Goal: Information Seeking & Learning: Learn about a topic

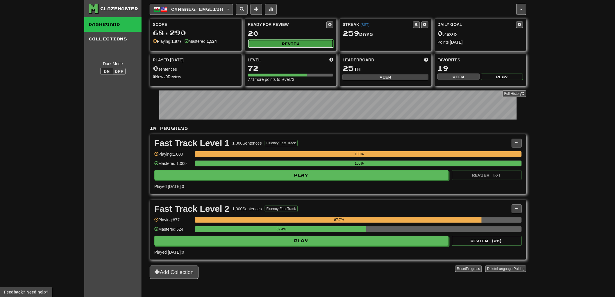
click at [291, 41] on button "Review" at bounding box center [291, 43] width 86 height 9
select select "**"
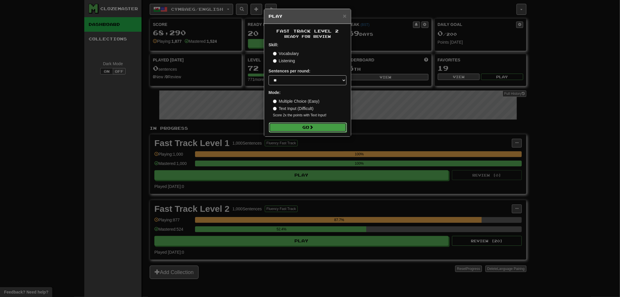
click at [316, 130] on button "Go" at bounding box center [308, 127] width 78 height 10
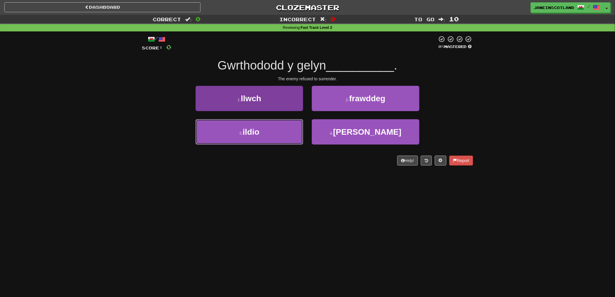
click at [283, 133] on button "3 . ildio" at bounding box center [250, 131] width 108 height 25
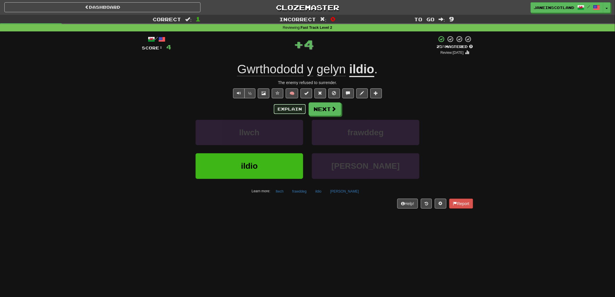
click at [282, 111] on button "Explain" at bounding box center [290, 109] width 32 height 10
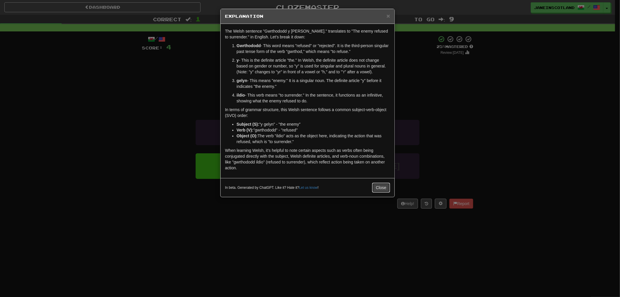
drag, startPoint x: 376, startPoint y: 187, endPoint x: 381, endPoint y: 184, distance: 5.2
click at [377, 186] on button "Close" at bounding box center [381, 188] width 18 height 10
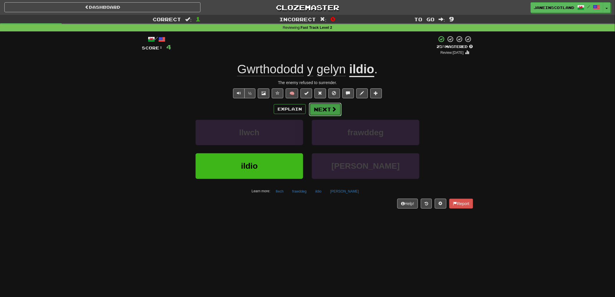
click at [324, 108] on button "Next" at bounding box center [325, 109] width 33 height 13
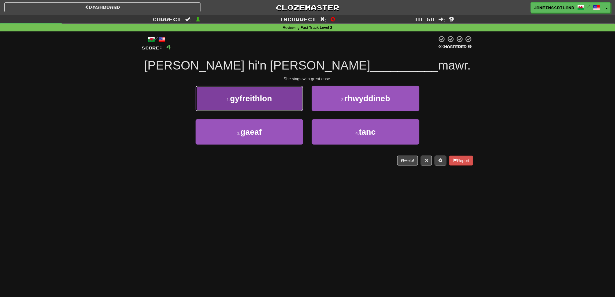
click at [290, 101] on button "1 . gyfreithlon" at bounding box center [250, 98] width 108 height 25
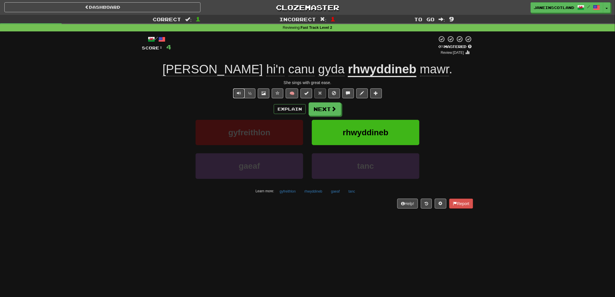
click at [237, 90] on button "Text-to-speech controls" at bounding box center [239, 93] width 12 height 10
click at [333, 107] on span at bounding box center [333, 108] width 5 height 5
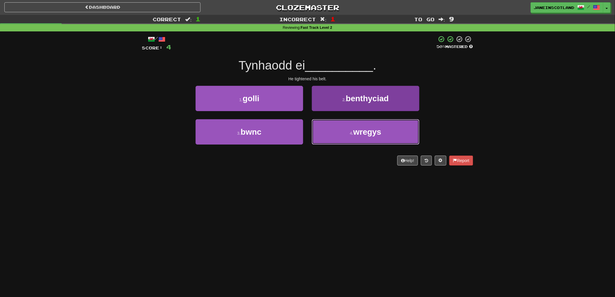
drag, startPoint x: 377, startPoint y: 134, endPoint x: 385, endPoint y: 134, distance: 7.6
click at [379, 134] on span "wregys" at bounding box center [367, 131] width 28 height 9
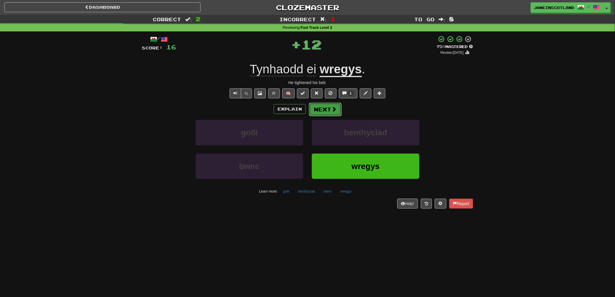
click at [324, 110] on button "Next" at bounding box center [325, 109] width 33 height 13
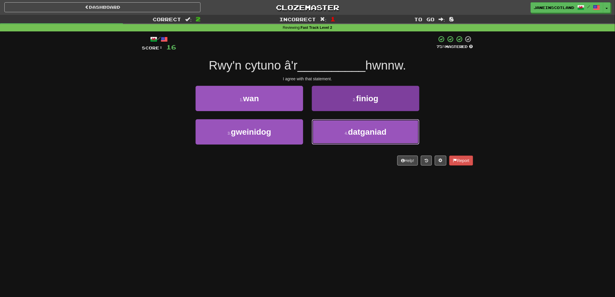
click at [350, 134] on span "datganiad" at bounding box center [367, 131] width 38 height 9
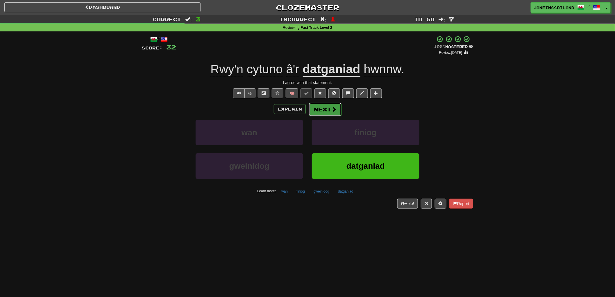
click at [330, 108] on button "Next" at bounding box center [325, 109] width 33 height 13
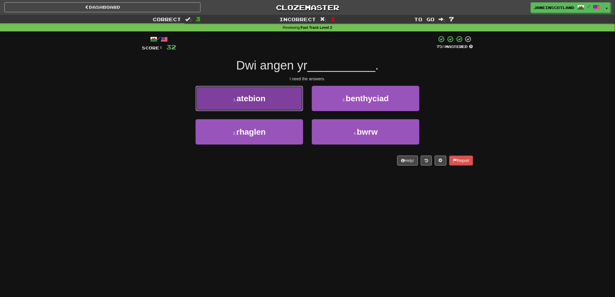
click at [276, 94] on button "1 . atebion" at bounding box center [250, 98] width 108 height 25
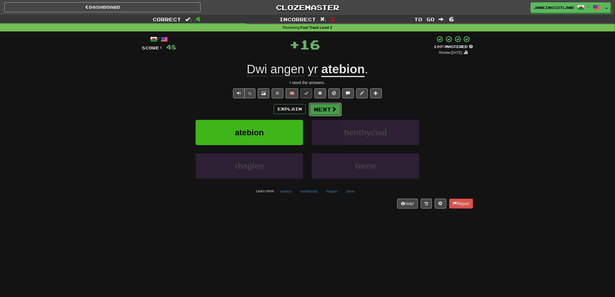
click at [331, 109] on span at bounding box center [333, 108] width 5 height 5
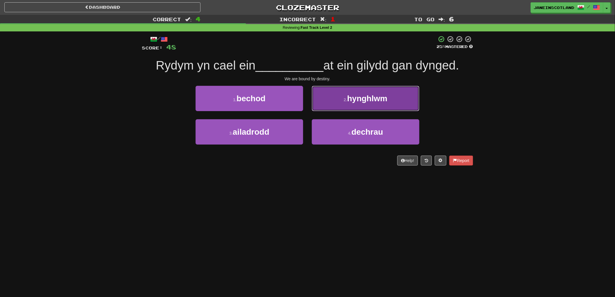
click at [336, 103] on button "2 . hynghlwm" at bounding box center [366, 98] width 108 height 25
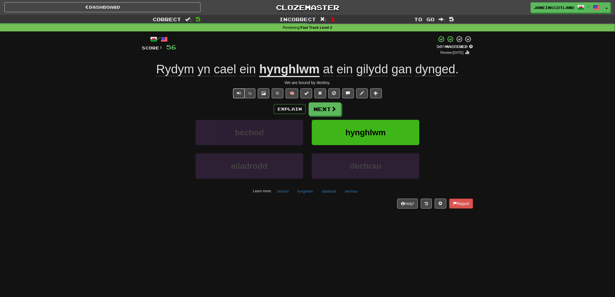
click at [235, 92] on button "Text-to-speech controls" at bounding box center [239, 93] width 12 height 10
click at [332, 108] on span at bounding box center [333, 108] width 5 height 5
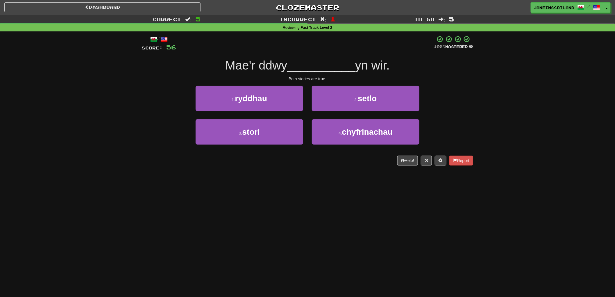
click at [335, 170] on div "/ Score: 56 100 % Mastered Mae'r ddwy __________ yn wir. Both stories are true.…" at bounding box center [307, 102] width 331 height 142
drag, startPoint x: 321, startPoint y: 162, endPoint x: 313, endPoint y: 164, distance: 7.8
click at [321, 164] on div "Help! Report" at bounding box center [307, 160] width 331 height 10
click at [292, 176] on div "Dashboard Clozemaster JaneinScotland / Toggle Dropdown Dashboard Leaderboard Ac…" at bounding box center [307, 148] width 615 height 297
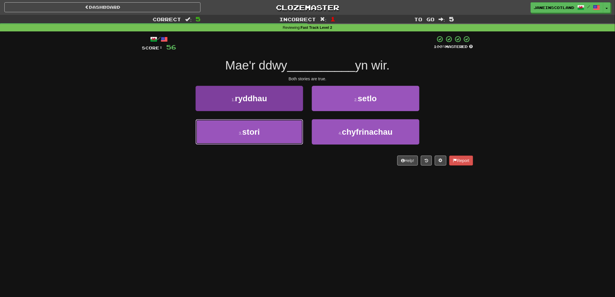
click at [269, 134] on button "3 . stori" at bounding box center [250, 131] width 108 height 25
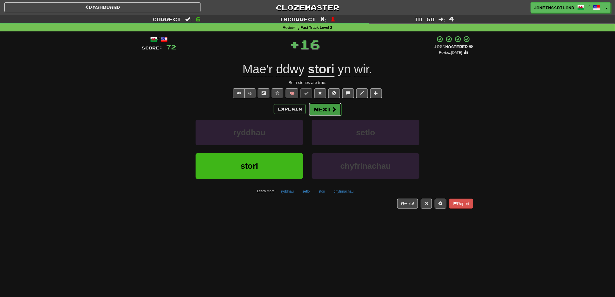
click at [331, 110] on span at bounding box center [333, 108] width 5 height 5
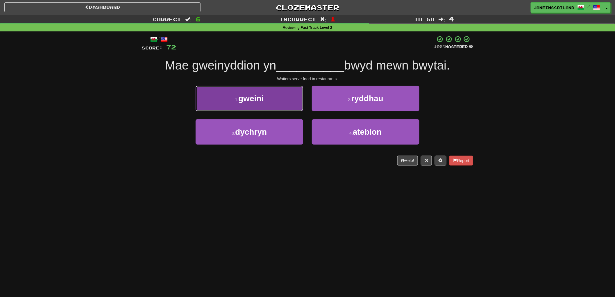
click at [265, 100] on button "1 . gweini" at bounding box center [250, 98] width 108 height 25
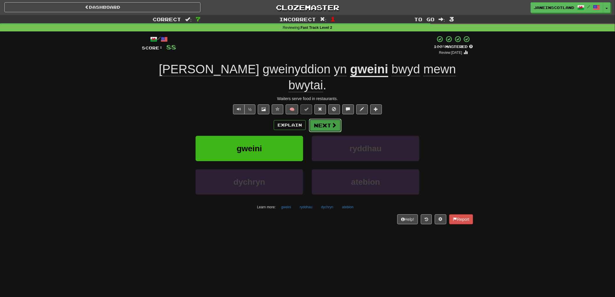
click at [324, 119] on button "Next" at bounding box center [325, 125] width 33 height 13
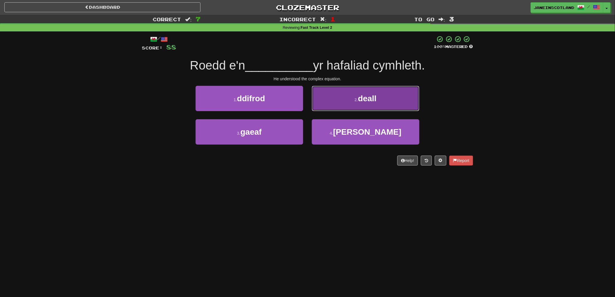
click at [374, 94] on span "deall" at bounding box center [367, 98] width 19 height 9
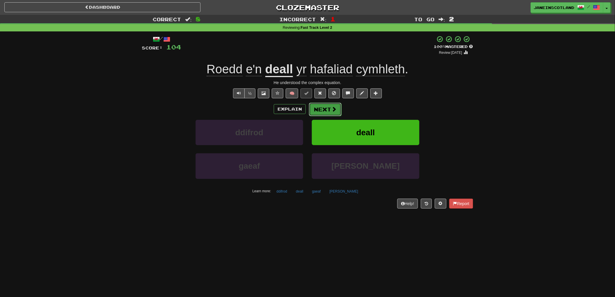
click at [329, 110] on button "Next" at bounding box center [325, 109] width 33 height 13
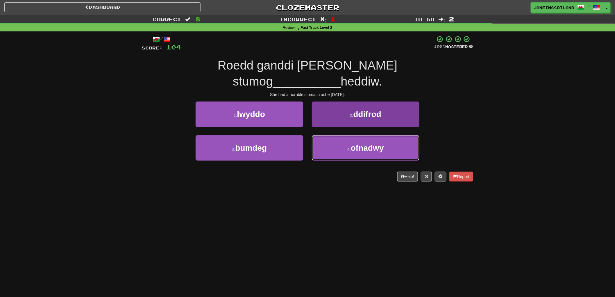
click at [347, 135] on button "4 . ofnadwy" at bounding box center [366, 147] width 108 height 25
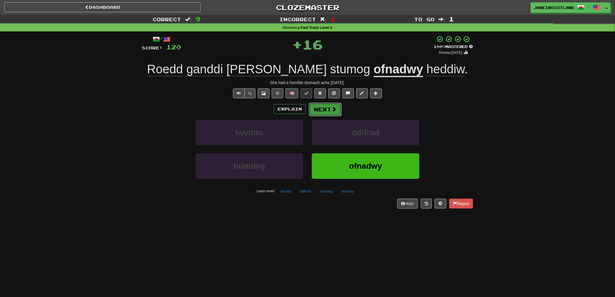
click at [335, 110] on span at bounding box center [333, 108] width 5 height 5
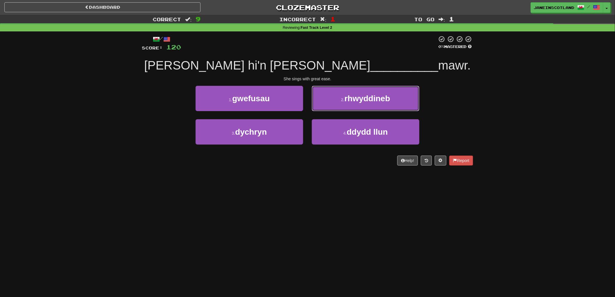
drag, startPoint x: 371, startPoint y: 100, endPoint x: 376, endPoint y: 100, distance: 5.2
click at [373, 99] on span "rhwyddineb" at bounding box center [367, 98] width 46 height 9
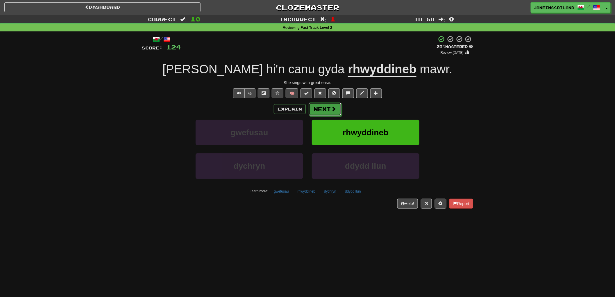
click at [331, 110] on span at bounding box center [333, 108] width 5 height 5
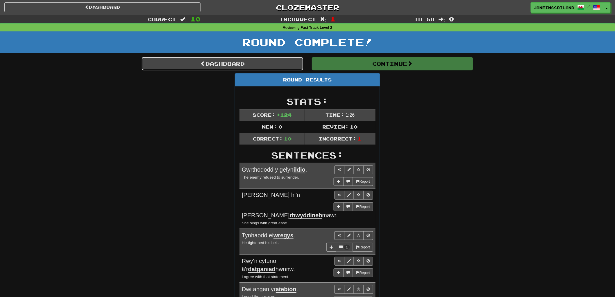
click at [260, 63] on link "Dashboard" at bounding box center [222, 63] width 161 height 13
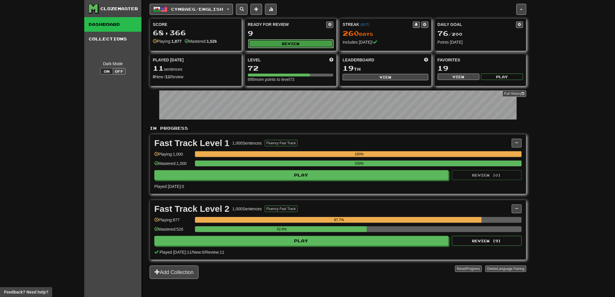
click at [251, 45] on button "Review" at bounding box center [291, 43] width 86 height 9
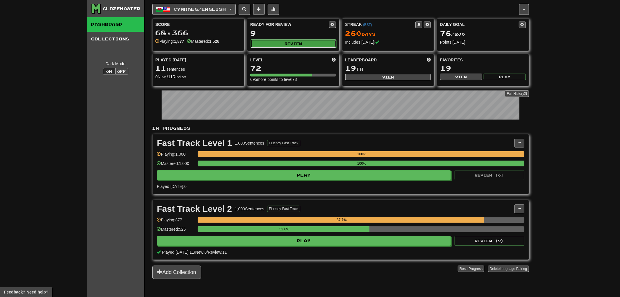
select select "**"
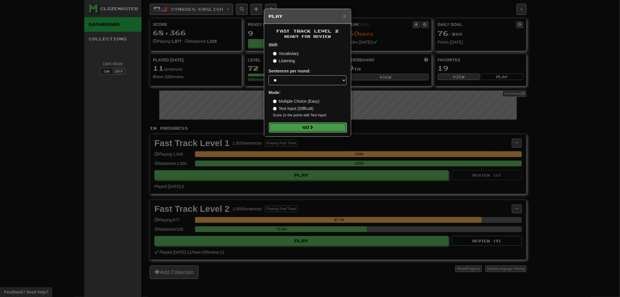
click at [295, 128] on button "Go" at bounding box center [308, 127] width 78 height 10
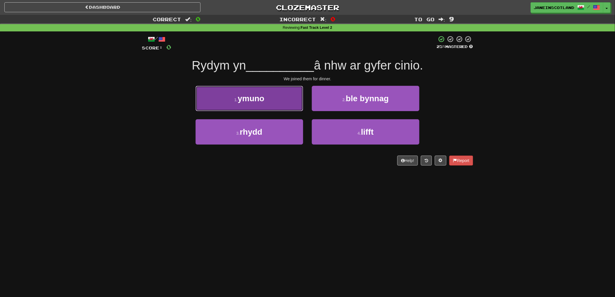
click at [270, 102] on button "1 . ymuno" at bounding box center [250, 98] width 108 height 25
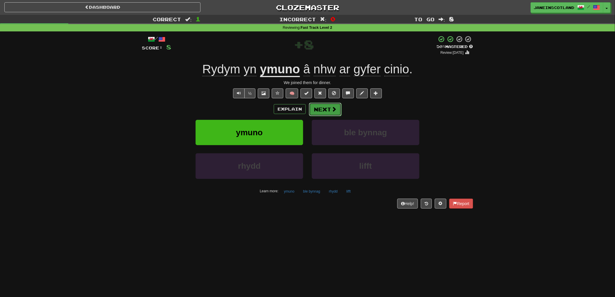
click at [330, 110] on button "Next" at bounding box center [325, 109] width 33 height 13
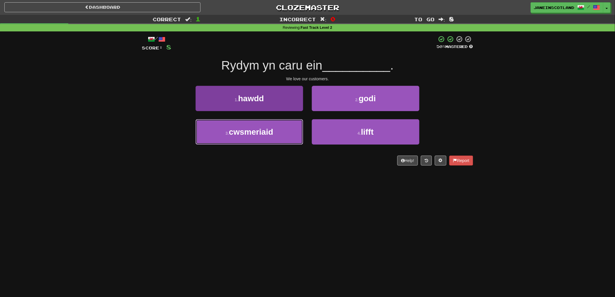
click at [290, 136] on button "3 . cwsmeriaid" at bounding box center [250, 131] width 108 height 25
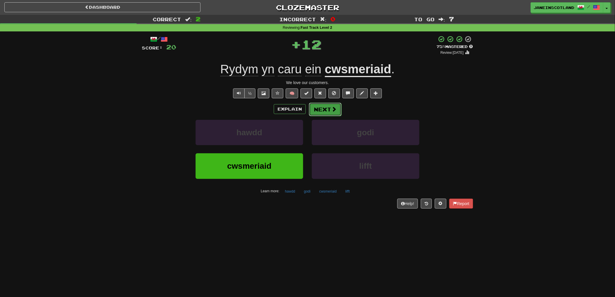
click at [330, 108] on button "Next" at bounding box center [325, 109] width 33 height 13
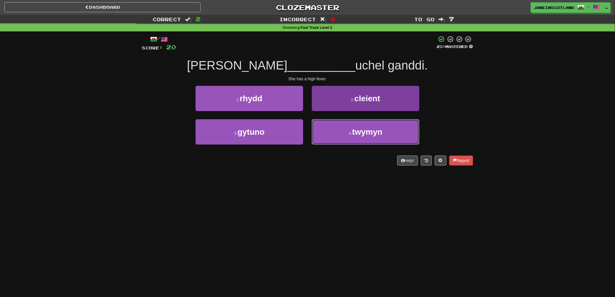
click at [343, 144] on button "4 . twymyn" at bounding box center [366, 131] width 108 height 25
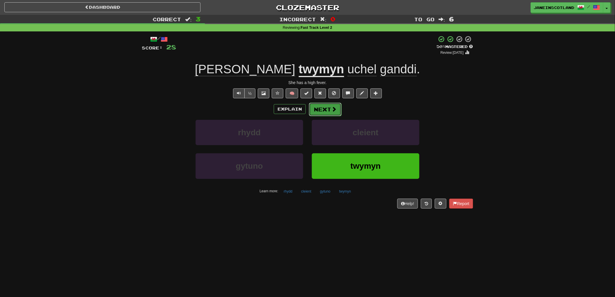
click at [330, 108] on button "Next" at bounding box center [325, 109] width 33 height 13
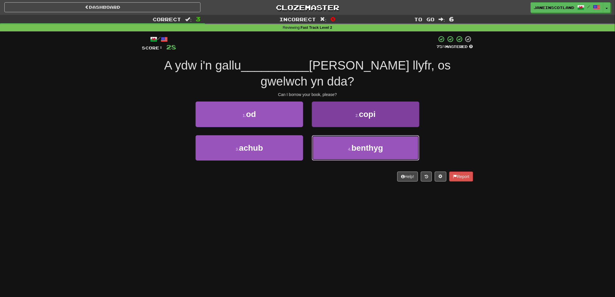
click at [363, 140] on button "4 . benthyg" at bounding box center [366, 147] width 108 height 25
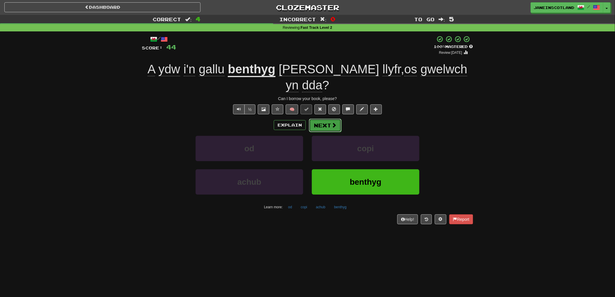
click at [332, 122] on span at bounding box center [333, 124] width 5 height 5
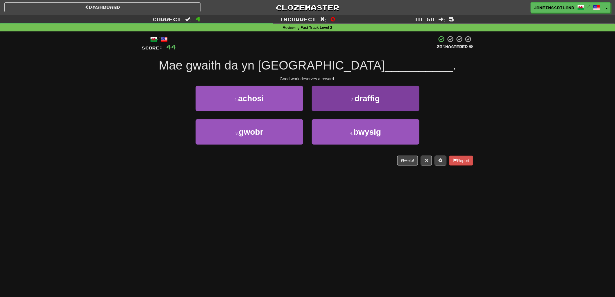
click at [332, 108] on button "2 . draffig" at bounding box center [366, 98] width 108 height 25
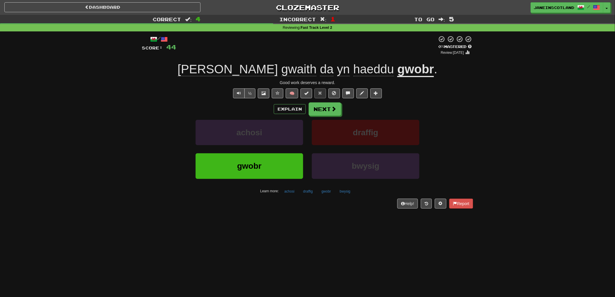
drag, startPoint x: 167, startPoint y: 199, endPoint x: 167, endPoint y: 196, distance: 3.5
click at [167, 196] on div "/ Score: 44 0 % Mastered Review: [DATE] Mae gwaith da yn haeddu gwobr . Good wo…" at bounding box center [307, 121] width 331 height 173
click at [179, 196] on div "/ Score: 44 0 % Mastered Review: [DATE] Mae gwaith da yn haeddu gwobr . Good wo…" at bounding box center [307, 121] width 331 height 173
click at [330, 111] on button "Next" at bounding box center [325, 109] width 33 height 13
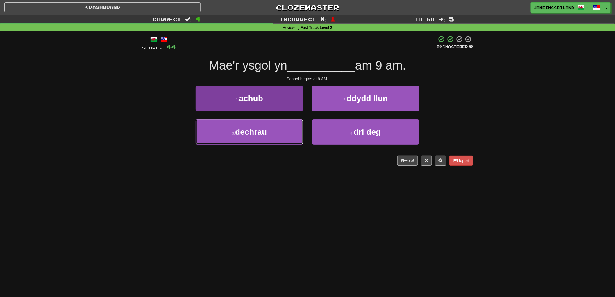
click at [244, 136] on button "3 . dechrau" at bounding box center [250, 131] width 108 height 25
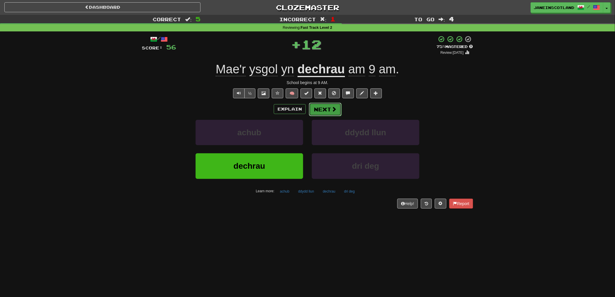
click at [330, 110] on button "Next" at bounding box center [325, 109] width 33 height 13
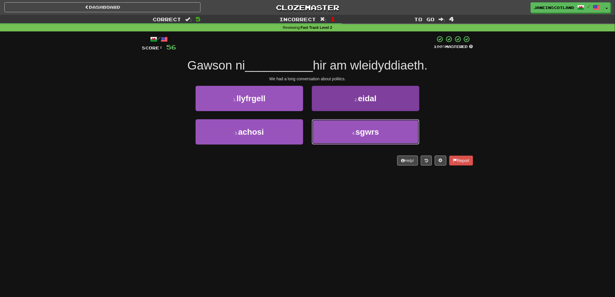
click at [398, 139] on button "4 . sgwrs" at bounding box center [366, 131] width 108 height 25
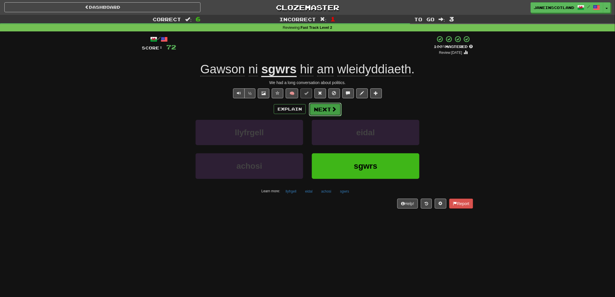
click at [329, 111] on button "Next" at bounding box center [325, 109] width 33 height 13
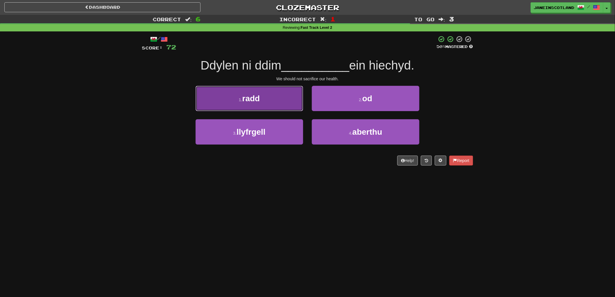
click at [259, 102] on span "radd" at bounding box center [251, 98] width 18 height 9
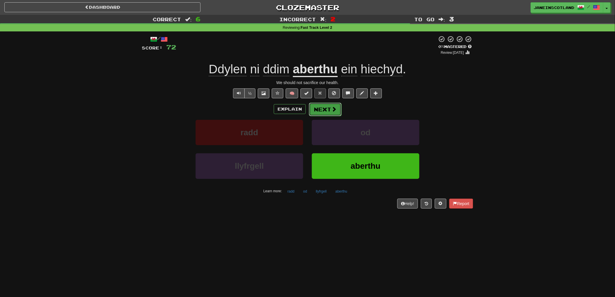
click at [332, 109] on span at bounding box center [333, 108] width 5 height 5
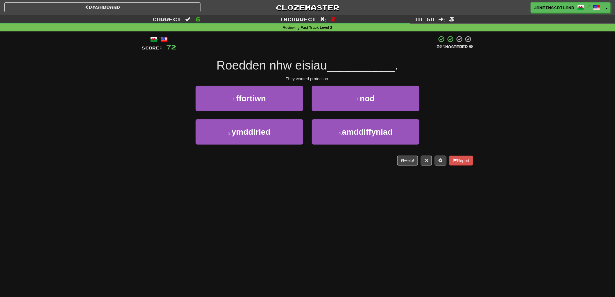
drag, startPoint x: 336, startPoint y: 167, endPoint x: 330, endPoint y: 164, distance: 6.6
click at [330, 164] on div "/ Score: 72 50 % Mastered Roedden nhw eisiau __________ . They wanted protectio…" at bounding box center [307, 102] width 331 height 142
drag, startPoint x: 321, startPoint y: 167, endPoint x: 332, endPoint y: 149, distance: 21.1
click at [325, 161] on div "/ Score: 72 50 % Mastered Roedden nhw eisiau __________ . They wanted protectio…" at bounding box center [307, 102] width 331 height 142
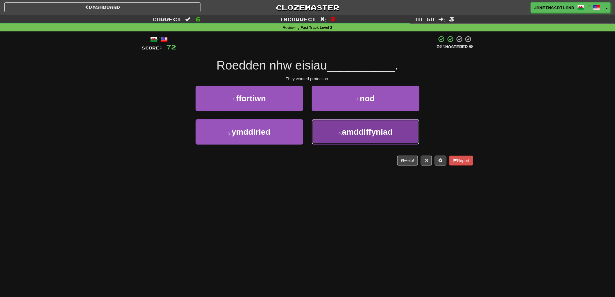
drag, startPoint x: 336, startPoint y: 138, endPoint x: 334, endPoint y: 144, distance: 5.7
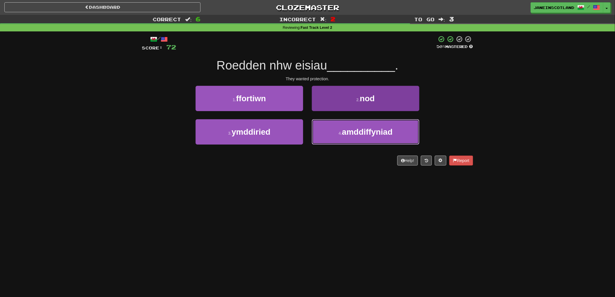
click at [335, 138] on button "4 . amddiffyniad" at bounding box center [366, 131] width 108 height 25
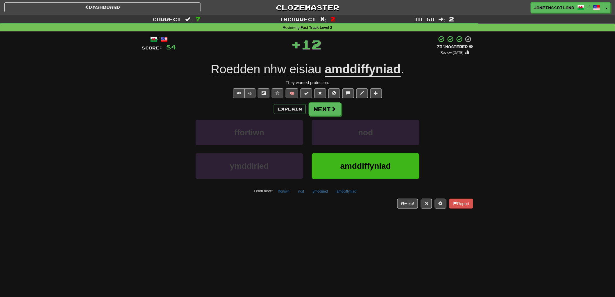
click at [200, 230] on div "Dashboard Clozemaster [GEOGRAPHIC_DATA] / Toggle Dropdown Dashboard Leaderboard…" at bounding box center [307, 148] width 615 height 297
click at [328, 111] on button "Next" at bounding box center [325, 109] width 33 height 13
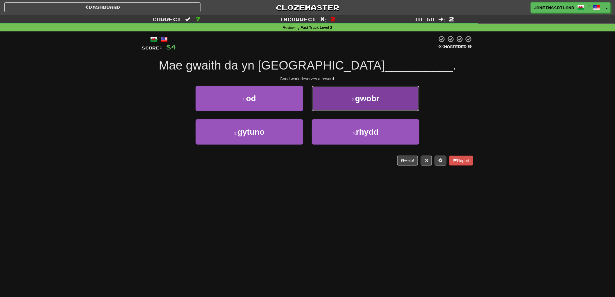
click at [338, 92] on button "2 . gwobr" at bounding box center [366, 98] width 108 height 25
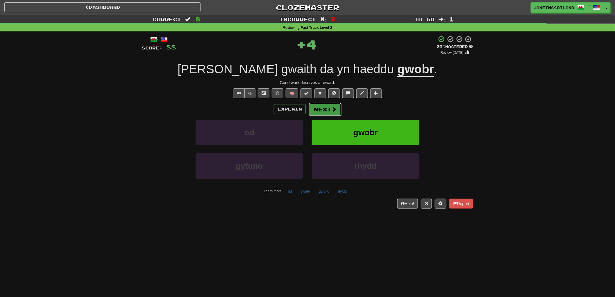
click at [333, 109] on span at bounding box center [333, 108] width 5 height 5
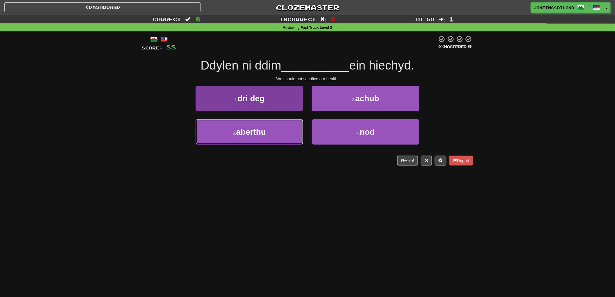
click at [272, 137] on button "3 . aberthu" at bounding box center [250, 131] width 108 height 25
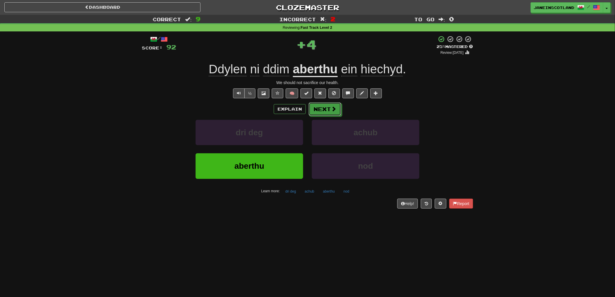
click at [334, 110] on span at bounding box center [333, 108] width 5 height 5
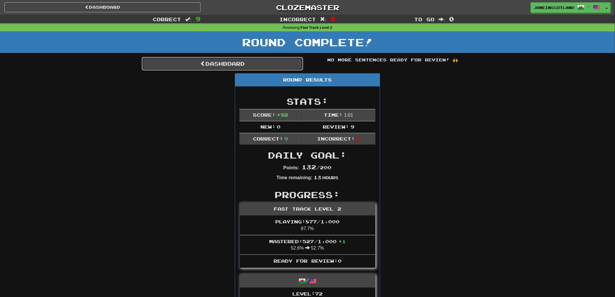
click at [211, 67] on link "Dashboard" at bounding box center [222, 63] width 161 height 13
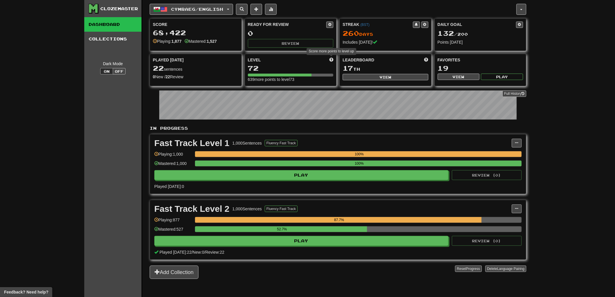
click at [331, 59] on span at bounding box center [331, 60] width 4 height 4
click at [331, 60] on span at bounding box center [331, 60] width 4 height 4
